Goal: Task Accomplishment & Management: Manage account settings

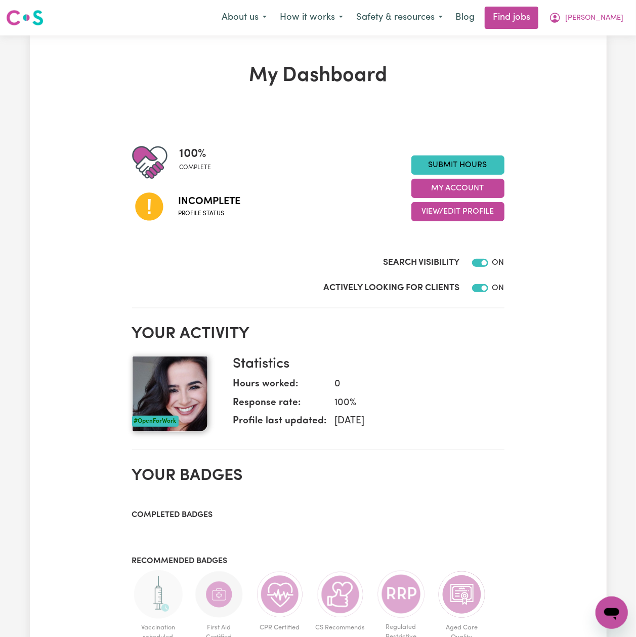
click at [171, 40] on div "My Dashboard 100 % complete Incomplete Profile status Submit Hours My Account V…" at bounding box center [318, 494] width 577 height 918
click at [413, 214] on button "View/Edit Profile" at bounding box center [457, 211] width 93 height 19
click at [409, 251] on div "Search Visibility ON" at bounding box center [318, 252] width 372 height 41
click at [437, 227] on div "100 % complete Incomplete Profile status Submit Hours My Account View/Edit Prof…" at bounding box center [318, 188] width 372 height 87
click at [446, 217] on button "View/Edit Profile" at bounding box center [457, 211] width 93 height 19
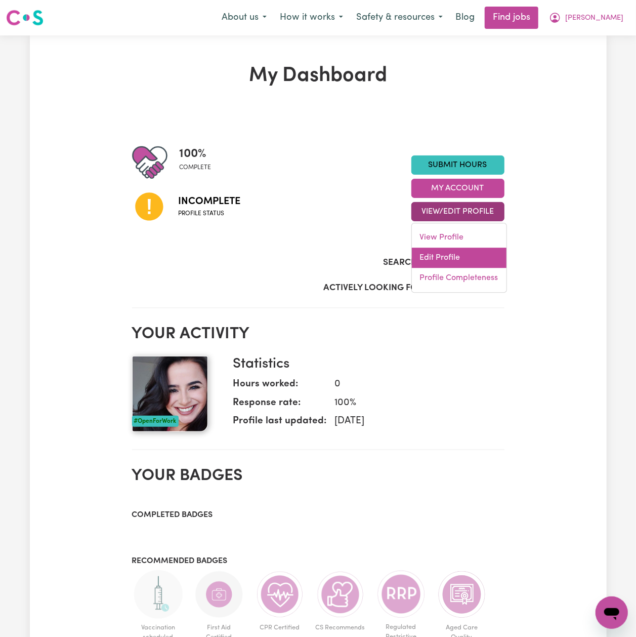
click at [449, 254] on link "Edit Profile" at bounding box center [459, 257] width 95 height 20
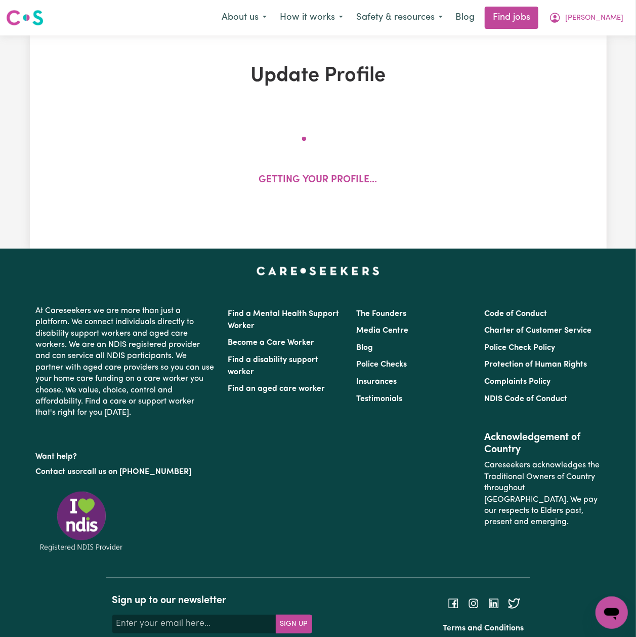
select select "[DEMOGRAPHIC_DATA]"
select select "Student Visa"
select select "Studying a healthcare related degree or qualification"
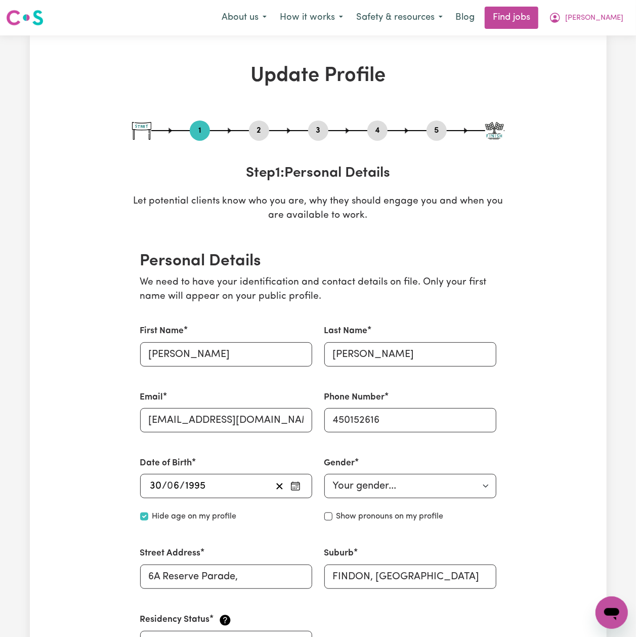
click at [255, 135] on button "2" at bounding box center [259, 130] width 20 height 13
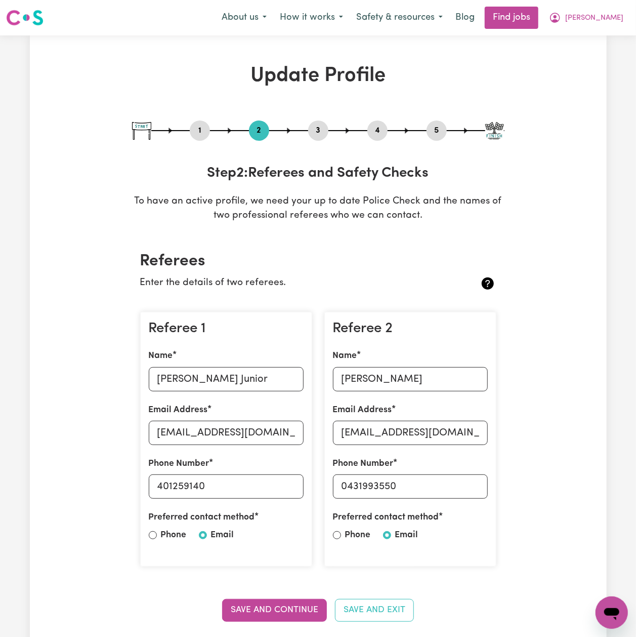
click at [438, 138] on div "5" at bounding box center [437, 130] width 20 height 20
click at [442, 129] on button "5" at bounding box center [437, 130] width 20 height 13
select select "I am providing services privately on my own"
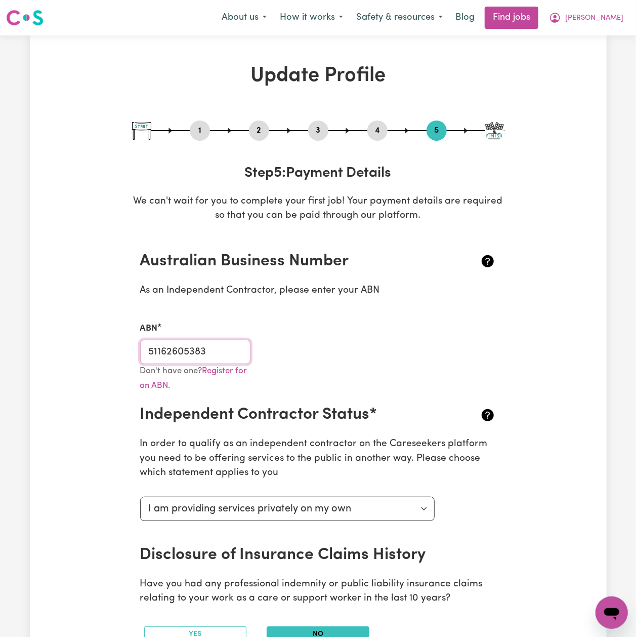
click at [194, 344] on input "51162605383" at bounding box center [195, 352] width 111 height 24
click at [265, 127] on button "2" at bounding box center [259, 130] width 20 height 13
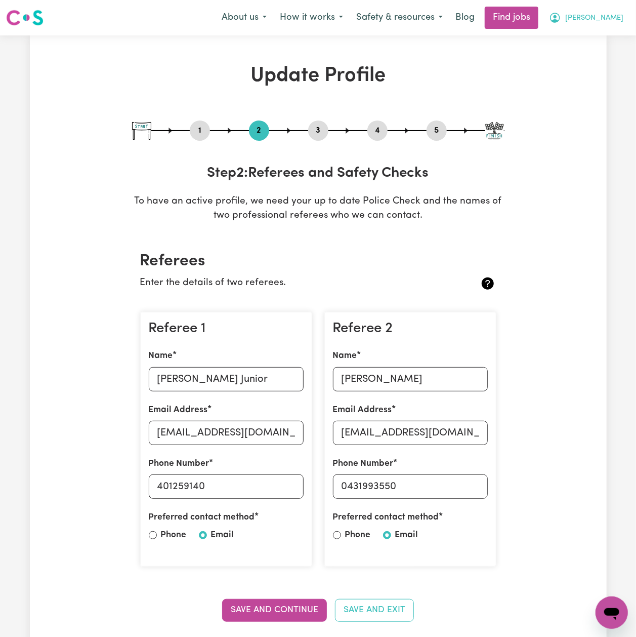
click at [618, 10] on button "[PERSON_NAME]" at bounding box center [586, 17] width 88 height 21
click at [586, 57] on link "My Dashboard" at bounding box center [590, 58] width 80 height 19
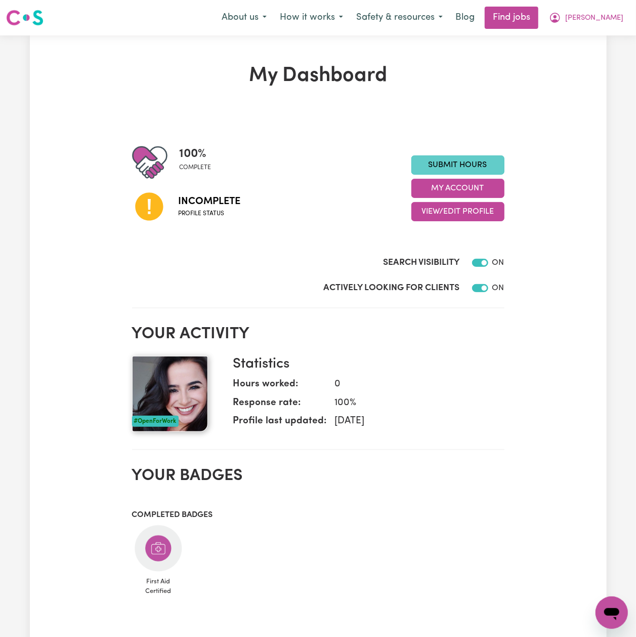
drag, startPoint x: 577, startPoint y: 266, endPoint x: 493, endPoint y: 173, distance: 125.4
click at [577, 266] on div "My Dashboard 100 % complete Incomplete Profile status Submit Hours My Account V…" at bounding box center [318, 535] width 577 height 942
click at [618, 29] on div "Menu About us How it works Safety & resources Blog Find jobs [PERSON_NAME]" at bounding box center [318, 17] width 636 height 23
drag, startPoint x: 612, startPoint y: 16, endPoint x: 605, endPoint y: 28, distance: 14.1
click at [612, 16] on span "[PERSON_NAME]" at bounding box center [594, 18] width 58 height 11
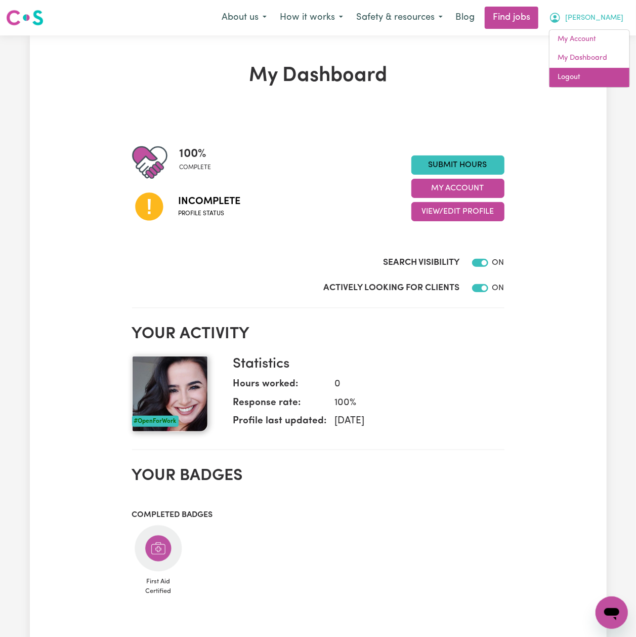
click at [587, 76] on link "Logout" at bounding box center [590, 77] width 80 height 19
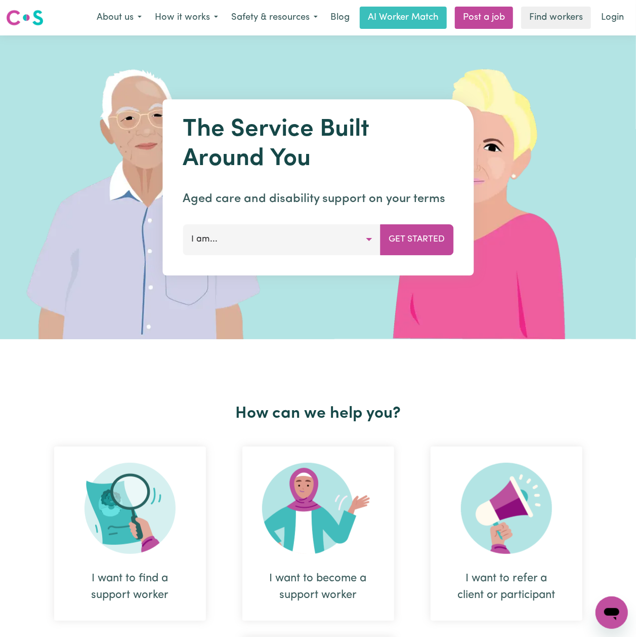
click at [613, 5] on nav "Menu About us How it works Safety & resources Blog AI Worker Match Post a job F…" at bounding box center [318, 17] width 636 height 35
click at [609, 19] on link "Login" at bounding box center [612, 18] width 35 height 22
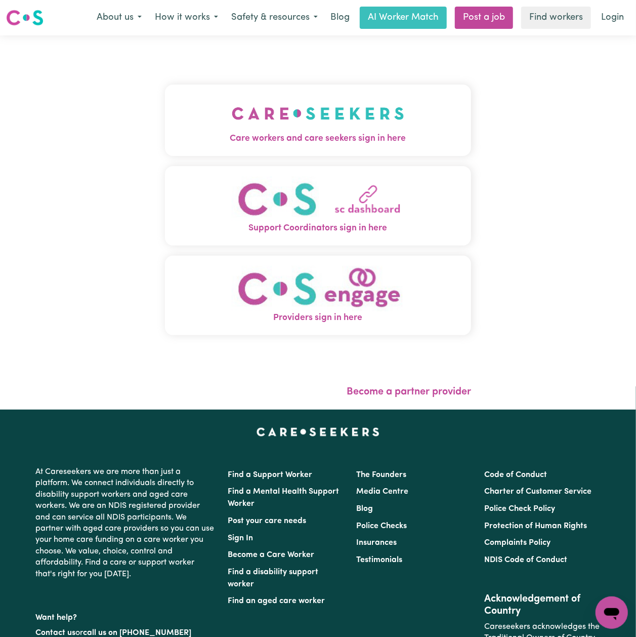
drag, startPoint x: 247, startPoint y: 88, endPoint x: 243, endPoint y: 110, distance: 22.6
click at [247, 89] on button "Care workers and care seekers sign in here" at bounding box center [318, 120] width 306 height 71
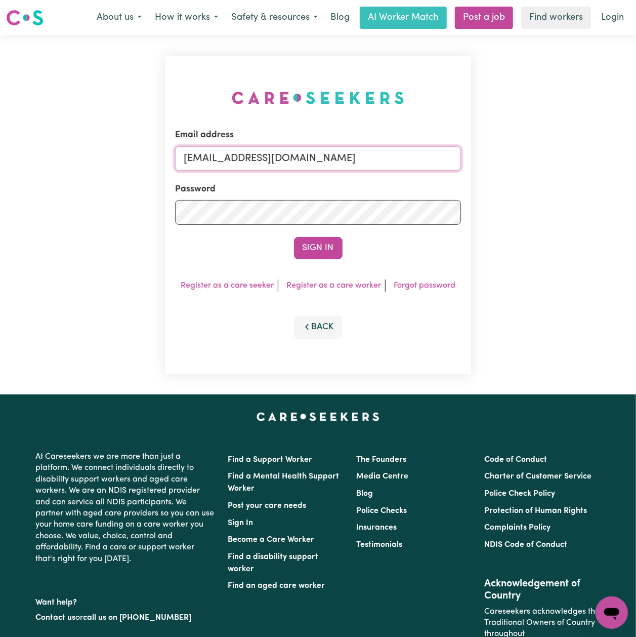
click at [249, 162] on input "[EMAIL_ADDRESS][DOMAIN_NAME]" at bounding box center [318, 158] width 286 height 24
drag, startPoint x: 235, startPoint y: 157, endPoint x: 547, endPoint y: 167, distance: 311.9
click at [547, 167] on div "Email address Superuser~[EMAIL_ADDRESS][DOMAIN_NAME] Password Sign In Register …" at bounding box center [318, 214] width 636 height 359
type input "Superuser~[EMAIL_ADDRESS][DOMAIN_NAME]"
click at [333, 245] on button "Sign In" at bounding box center [318, 248] width 49 height 22
